Goal: Navigation & Orientation: Go to known website

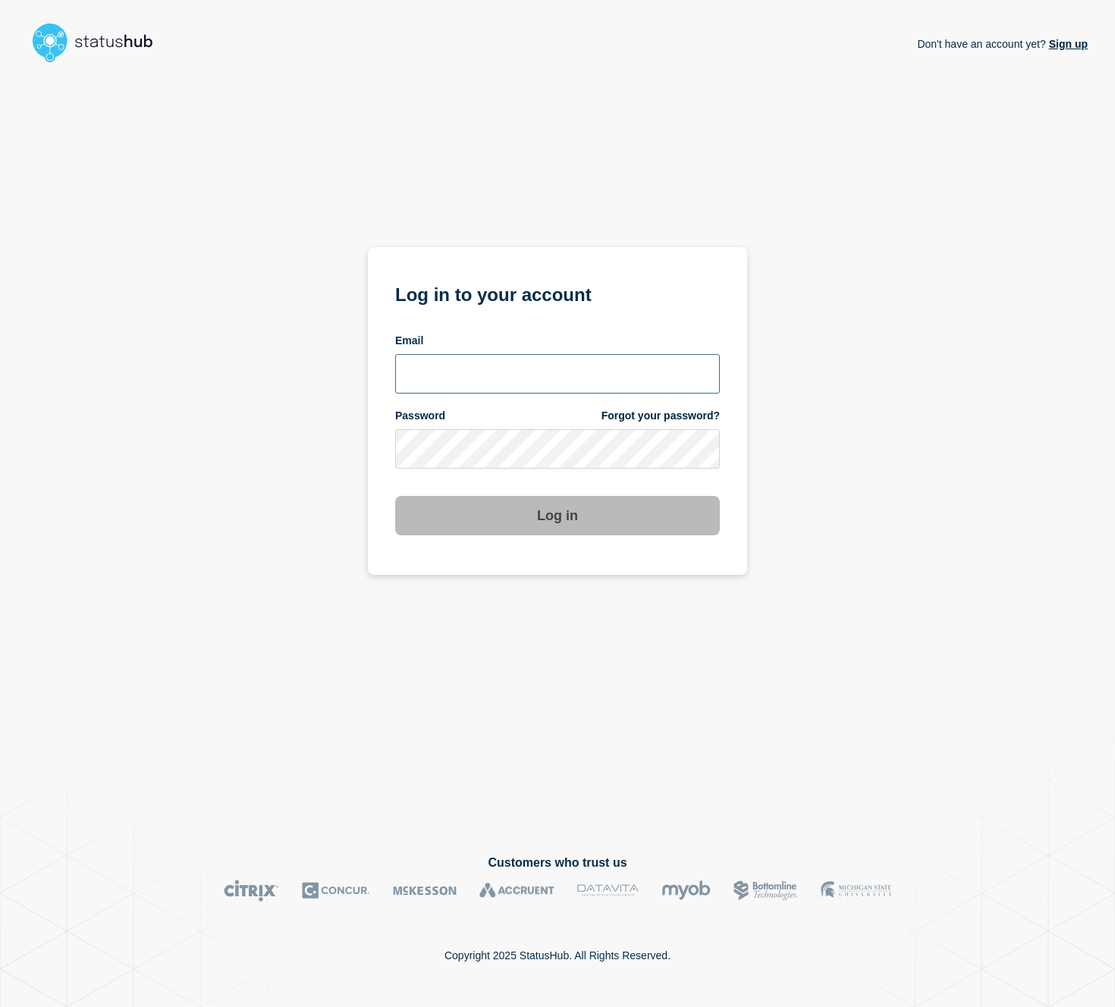
click at [658, 372] on input "email input" at bounding box center [557, 373] width 325 height 39
drag, startPoint x: 876, startPoint y: 335, endPoint x: 854, endPoint y: 338, distance: 21.4
click at [876, 335] on div "Don't have an account yet? Sign up Log in to your account Email Password Forgot…" at bounding box center [557, 449] width 1060 height 761
click at [544, 371] on input "email input" at bounding box center [557, 373] width 325 height 39
click at [836, 248] on div "Don't have an account yet? Sign up Log in to your account Email Password Forgot…" at bounding box center [557, 449] width 1060 height 761
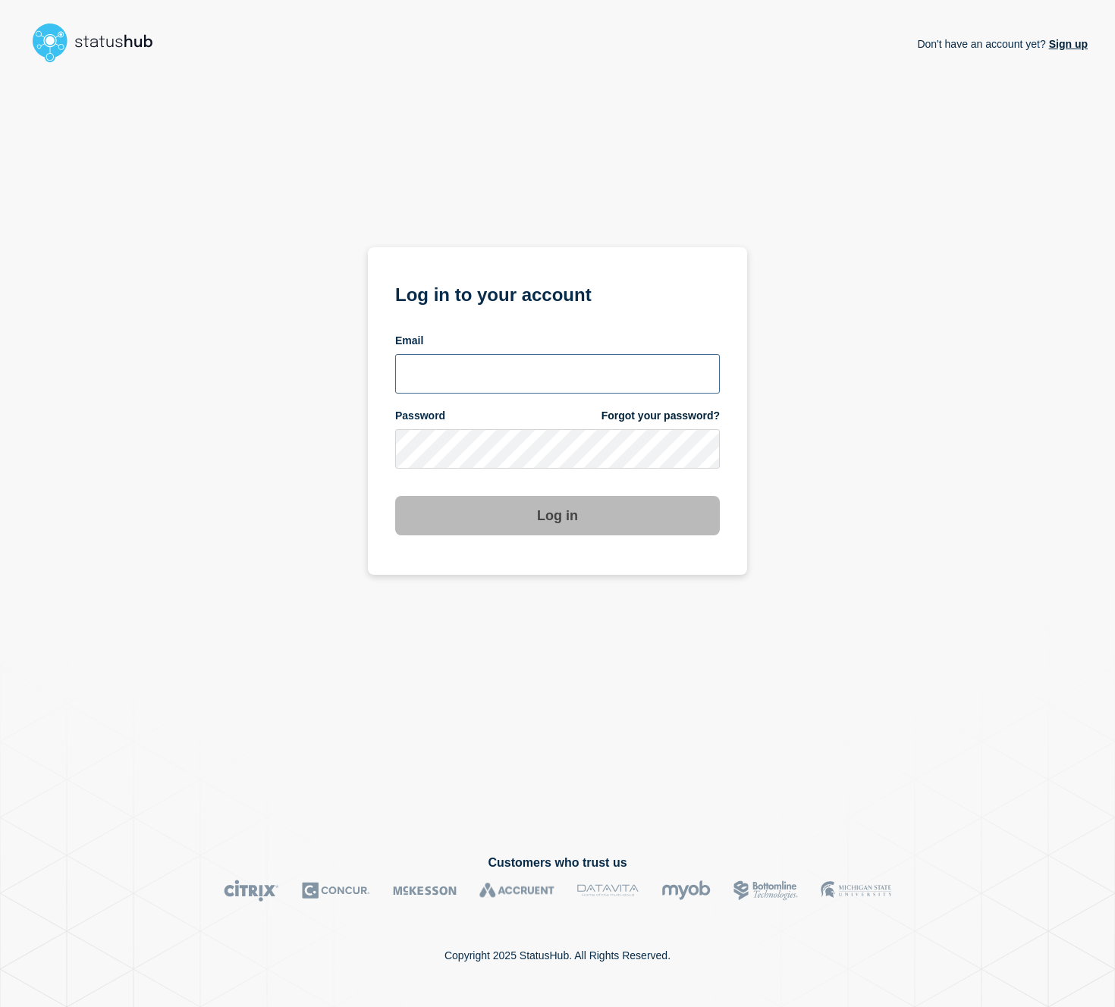
type input "cormac.mccarthy@gmail.com"
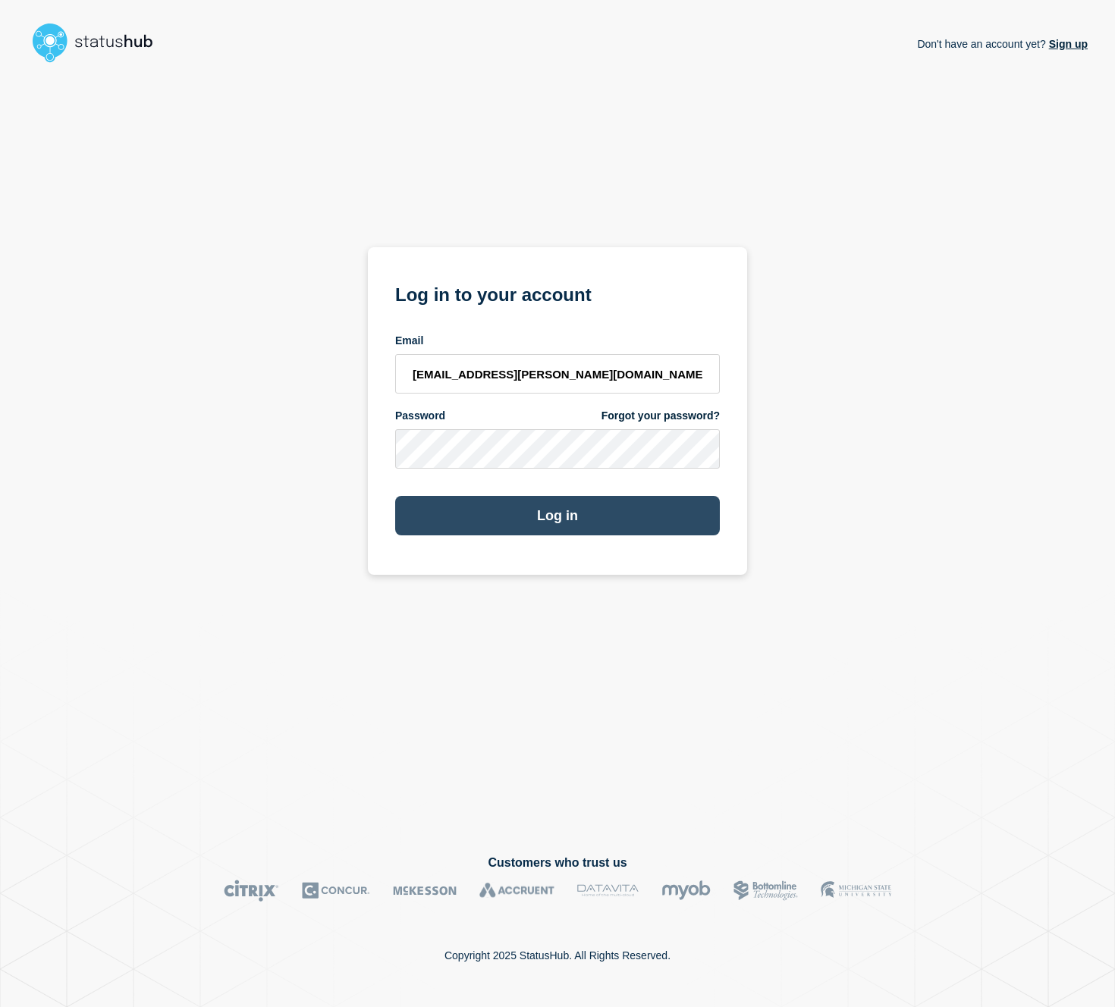
click at [595, 518] on button "Log in" at bounding box center [557, 515] width 325 height 39
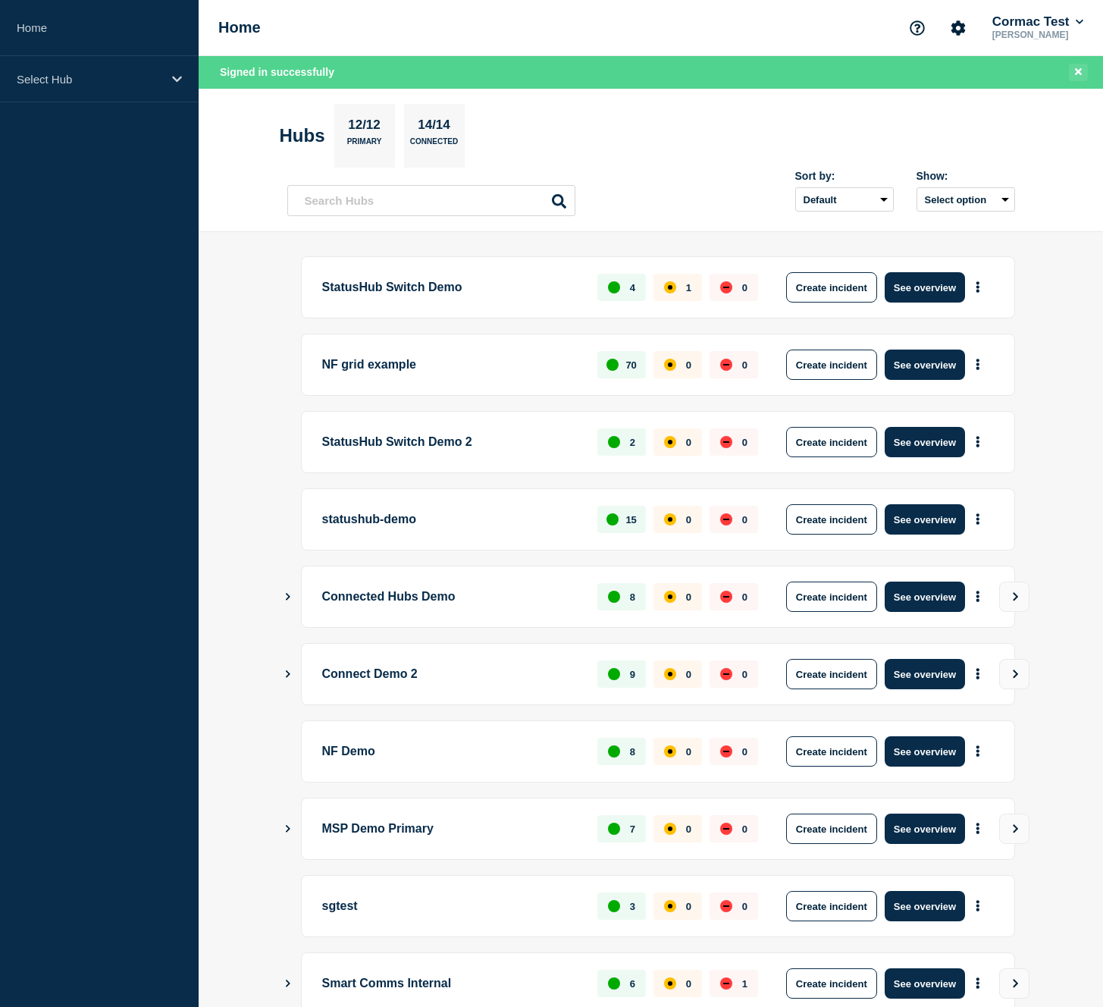
click at [1077, 76] on icon "Close banner" at bounding box center [1078, 72] width 7 height 10
